Goal: Task Accomplishment & Management: Manage account settings

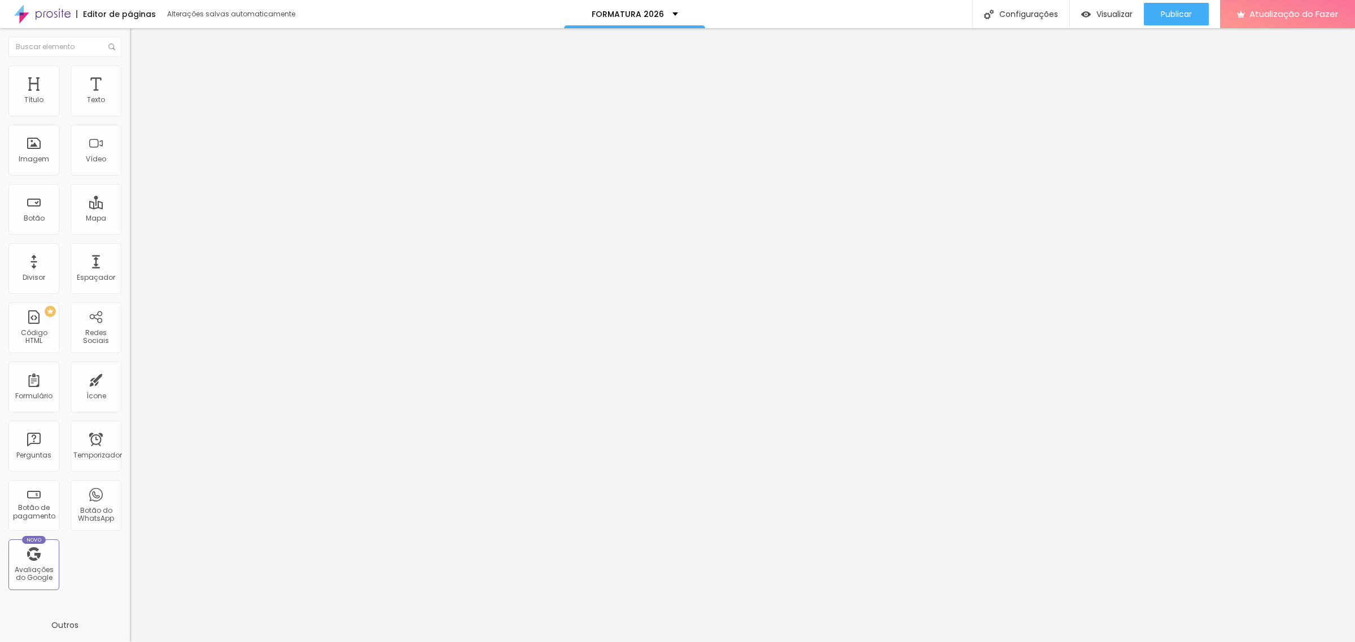
click at [130, 65] on img at bounding box center [135, 70] width 10 height 10
click at [140, 67] on font "Estilo" at bounding box center [148, 62] width 17 height 10
click at [130, 65] on li "Avançado" at bounding box center [195, 70] width 130 height 11
click at [137, 97] on font "Trocar imagem" at bounding box center [164, 92] width 55 height 10
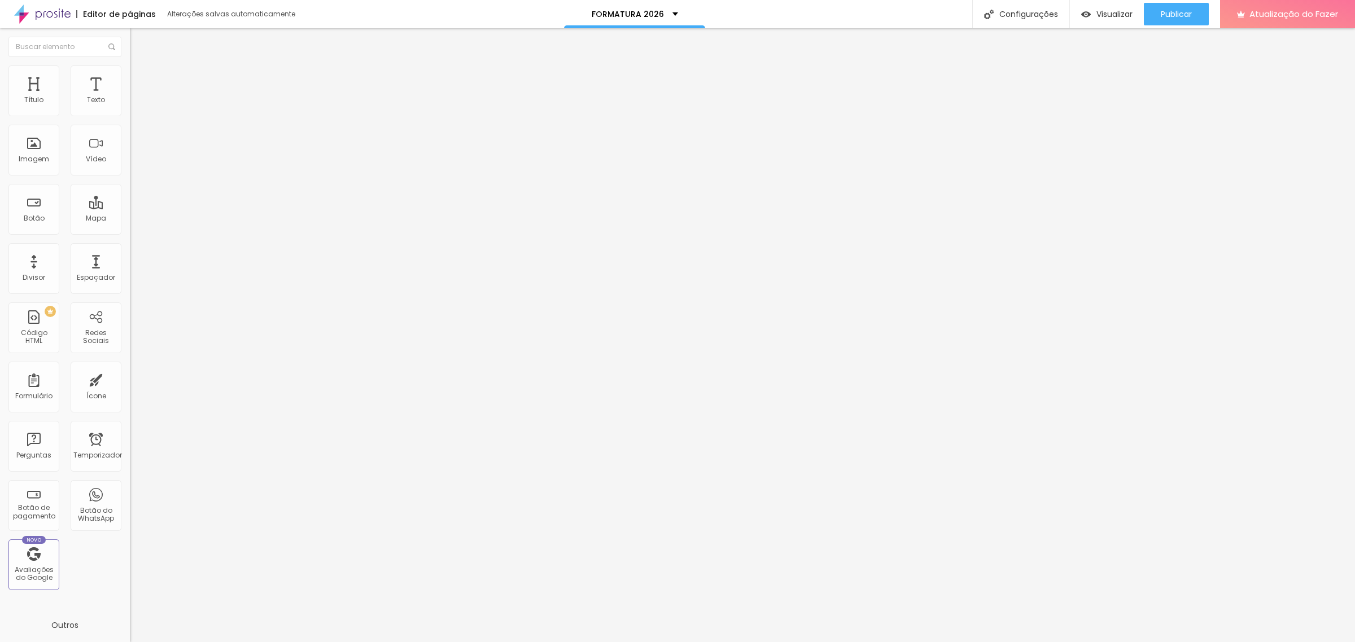
click at [137, 97] on font "Trocar imagem" at bounding box center [164, 92] width 55 height 10
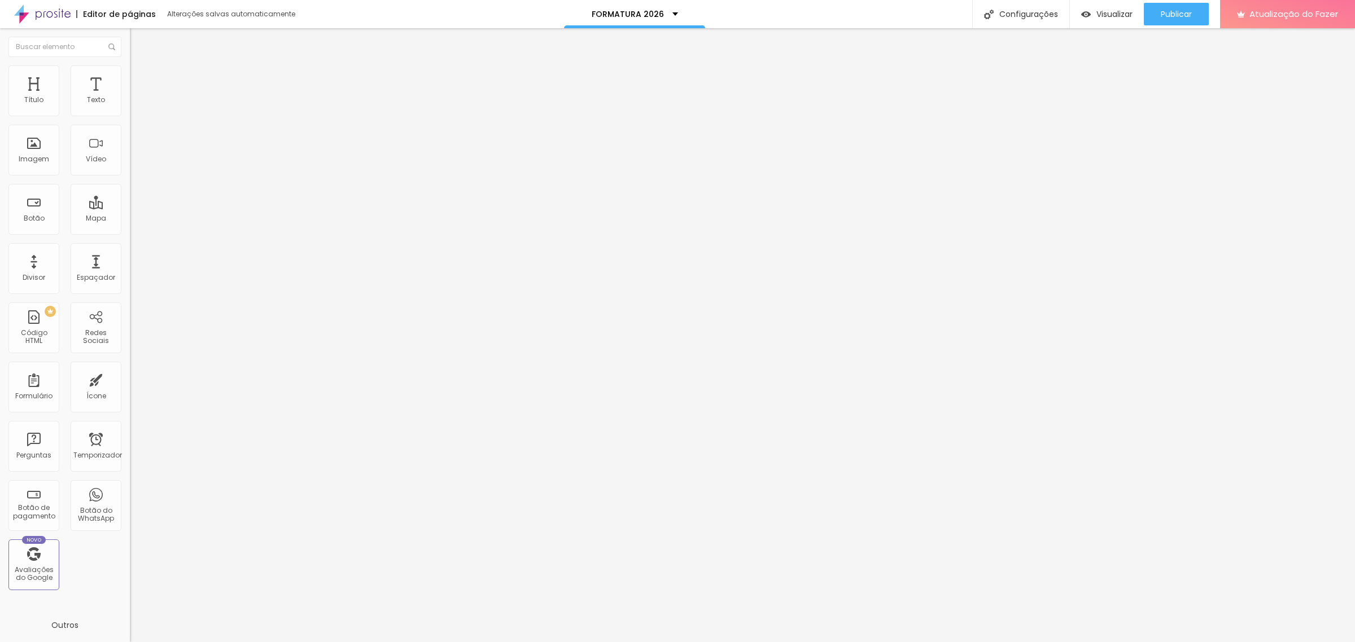
click at [137, 97] on font "Trocar imagem" at bounding box center [164, 92] width 55 height 10
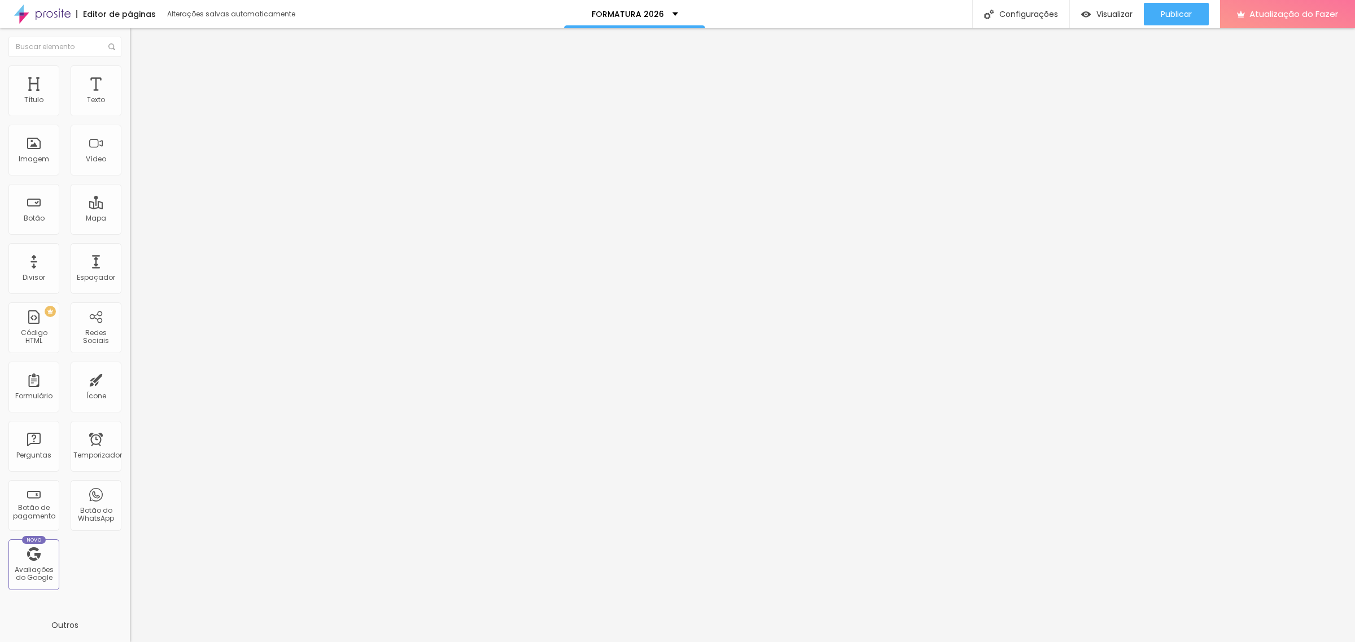
click at [137, 97] on font "Trocar imagem" at bounding box center [164, 92] width 55 height 10
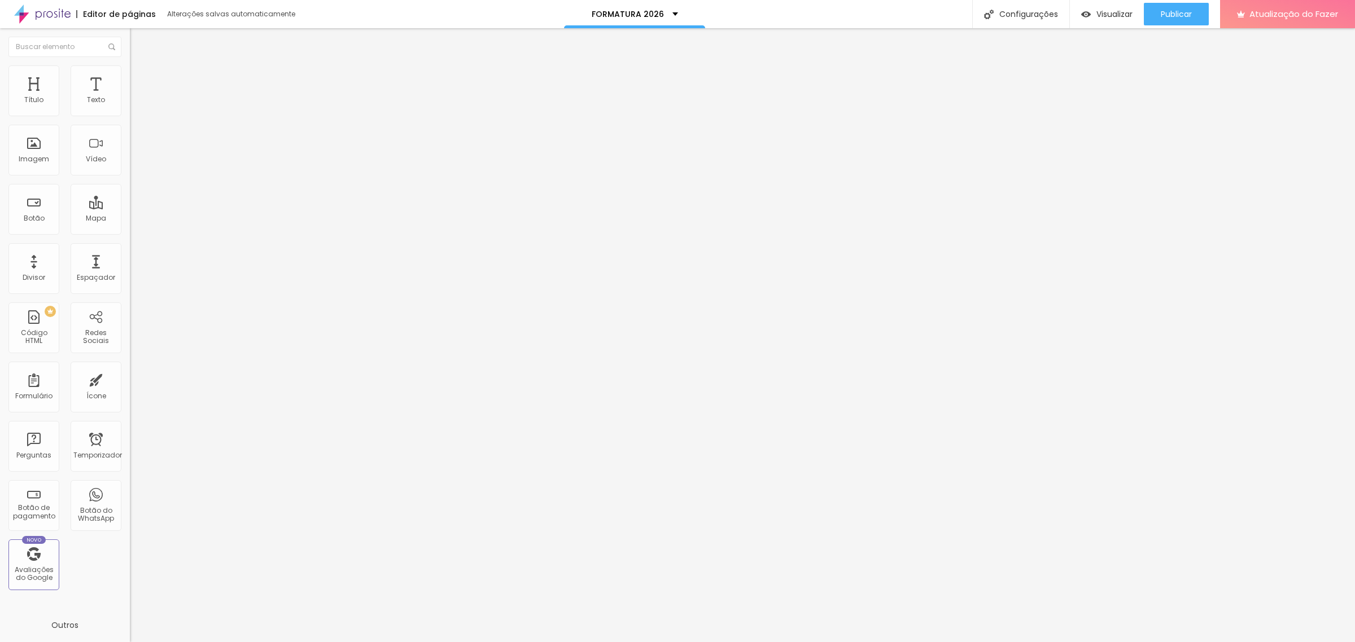
click at [1174, 6] on div "Publicar" at bounding box center [1176, 14] width 31 height 23
click at [137, 97] on font "Trocar imagem" at bounding box center [164, 92] width 55 height 10
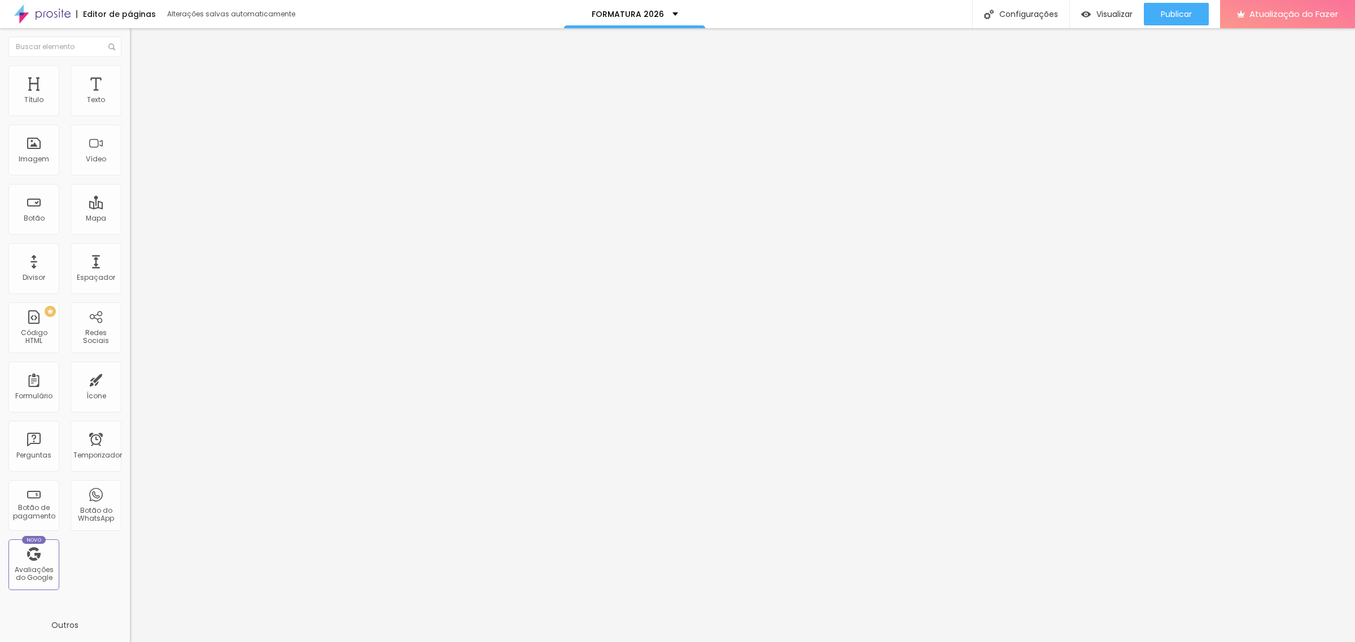
click at [1178, 24] on div "Publicar" at bounding box center [1176, 14] width 31 height 23
click at [1102, 15] on font "Visualizar" at bounding box center [1104, 13] width 36 height 11
